Goal: Check status: Check status

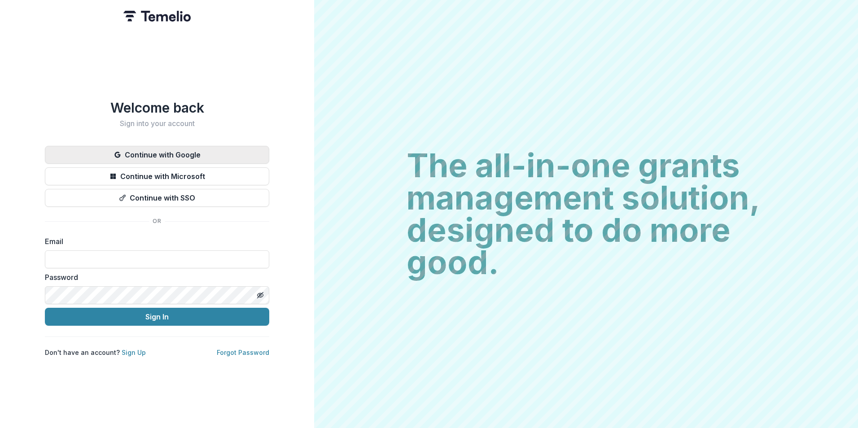
click at [183, 157] on button "Continue with Google" at bounding box center [157, 155] width 224 height 18
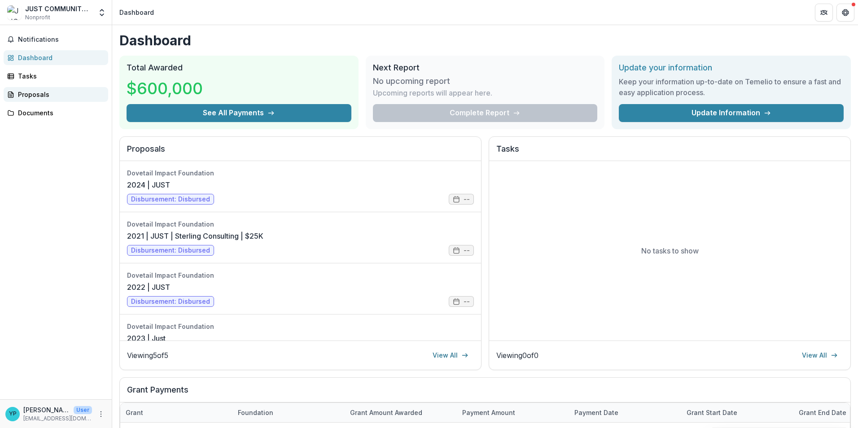
click at [45, 100] on link "Proposals" at bounding box center [56, 94] width 105 height 15
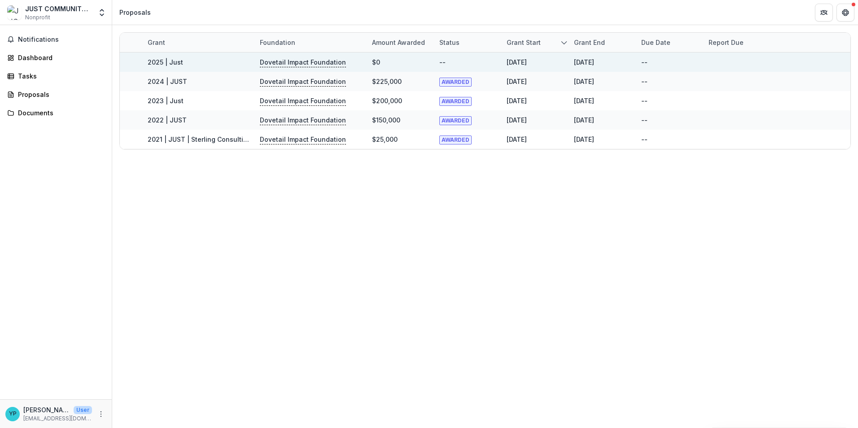
click at [172, 65] on link "2025 | Just" at bounding box center [165, 62] width 35 height 8
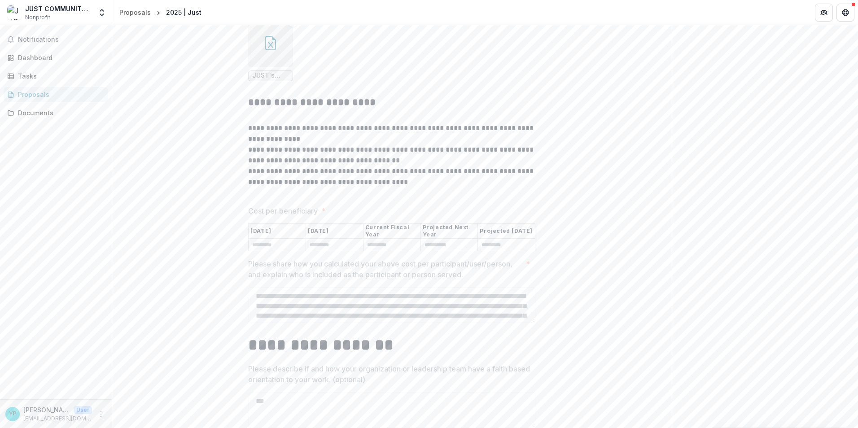
scroll to position [6638, 0]
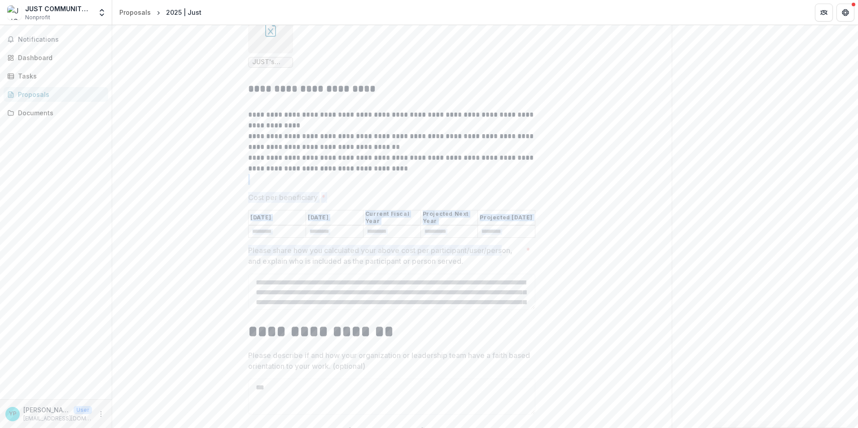
drag, startPoint x: 242, startPoint y: 147, endPoint x: 503, endPoint y: 213, distance: 269.2
drag, startPoint x: 503, startPoint y: 213, endPoint x: 569, endPoint y: 200, distance: 67.6
